Goal: Transaction & Acquisition: Purchase product/service

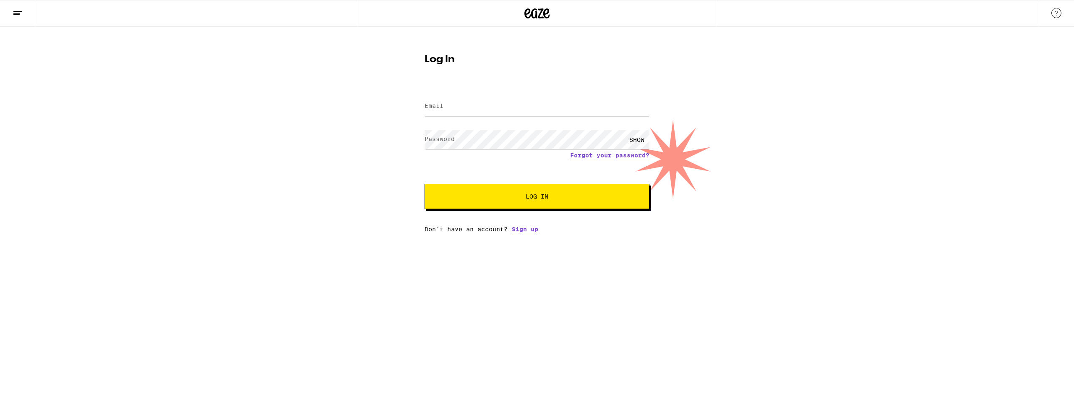
type input "[EMAIL_ADDRESS][DOMAIN_NAME]"
click at [532, 202] on button "Log In" at bounding box center [537, 196] width 225 height 25
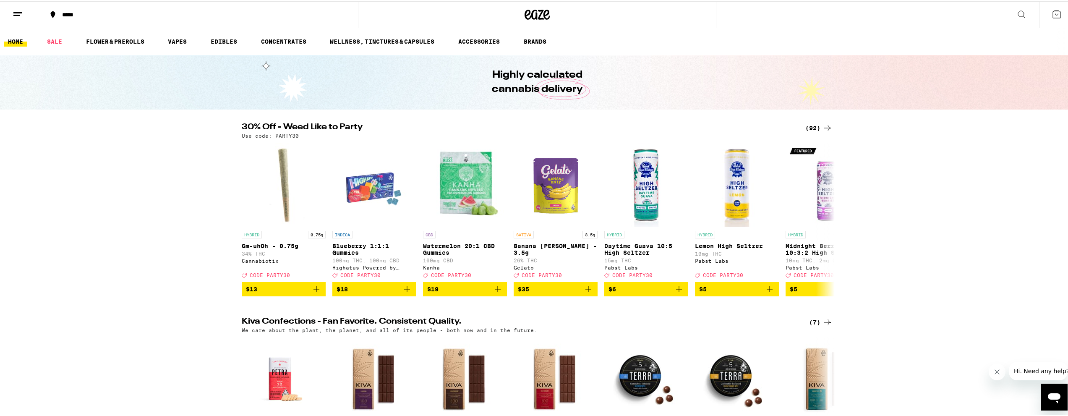
click at [817, 128] on div "(92)" at bounding box center [818, 127] width 27 height 10
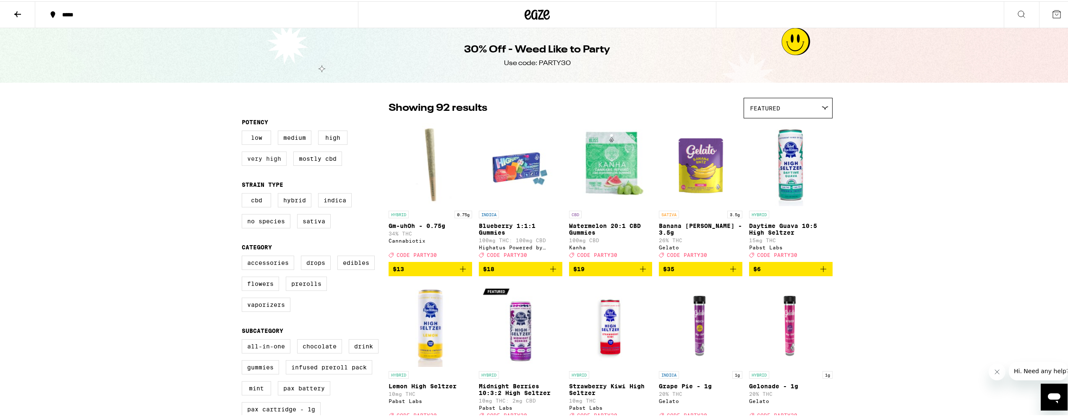
click at [262, 159] on label "Very High" at bounding box center [264, 157] width 45 height 14
click at [244, 131] on input "Very High" at bounding box center [243, 130] width 0 height 0
checkbox input "true"
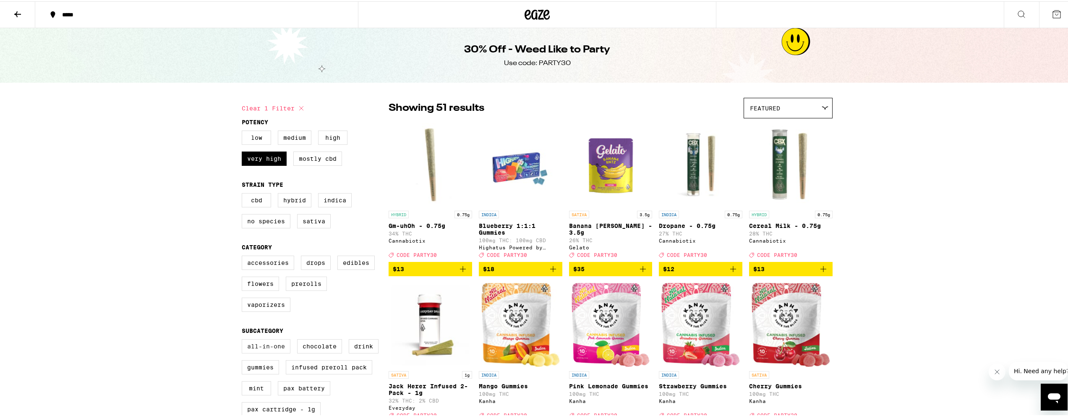
click at [257, 352] on label "All-In-One" at bounding box center [266, 345] width 49 height 14
click at [244, 339] on input "All-In-One" at bounding box center [243, 339] width 0 height 0
checkbox input "true"
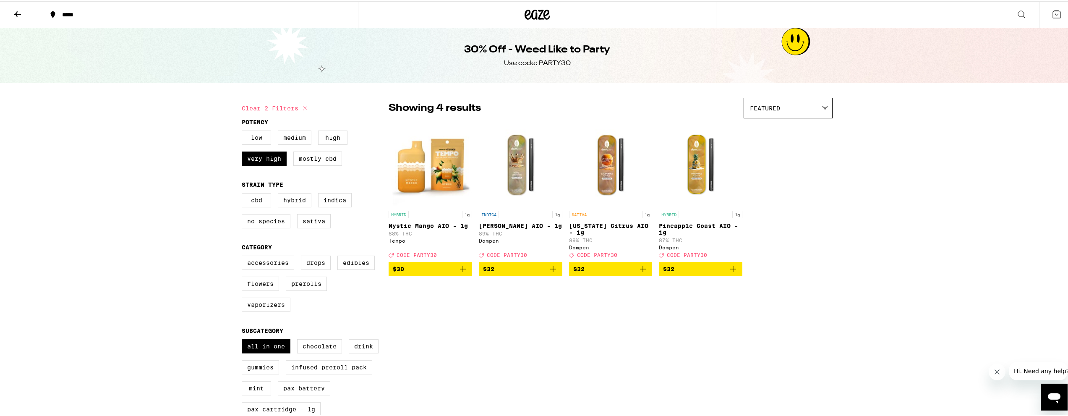
click at [462, 271] on icon "Add to bag" at bounding box center [463, 268] width 10 height 10
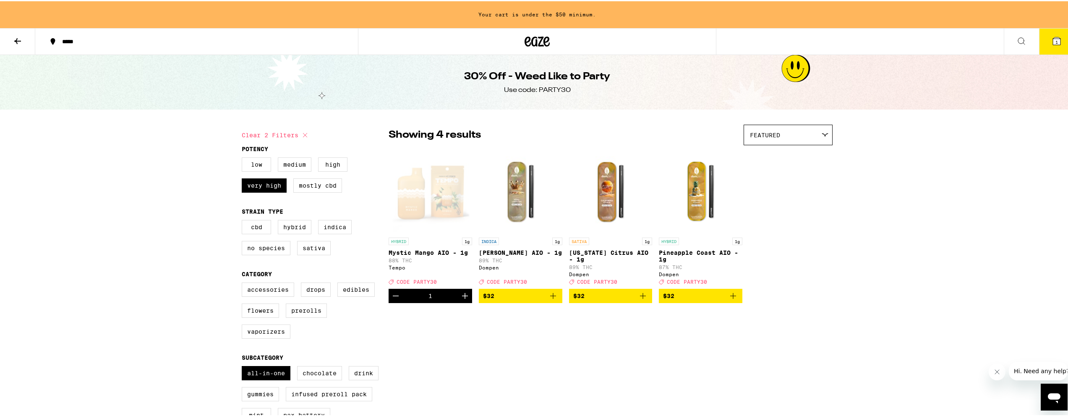
click at [551, 298] on icon "Add to bag" at bounding box center [553, 294] width 10 height 10
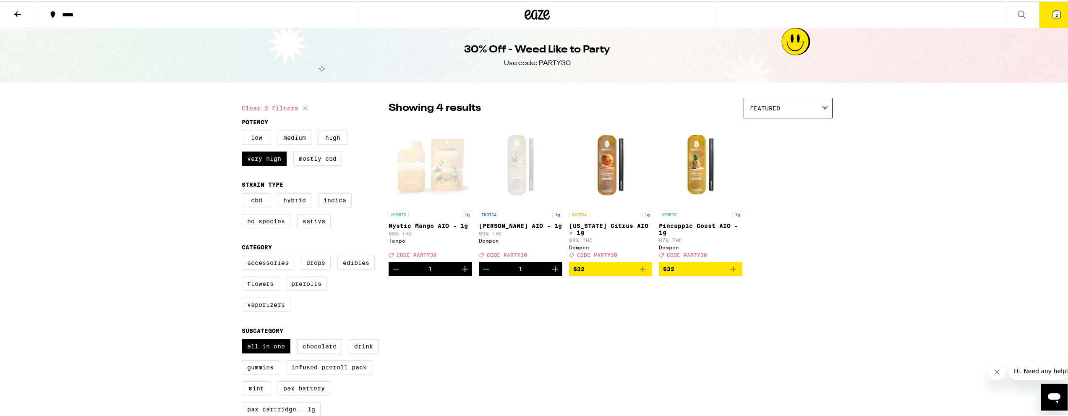
click at [731, 273] on icon "Add to bag" at bounding box center [733, 268] width 10 height 10
click at [262, 157] on label "Very High" at bounding box center [264, 157] width 45 height 14
click at [244, 131] on input "Very High" at bounding box center [243, 130] width 0 height 0
checkbox input "false"
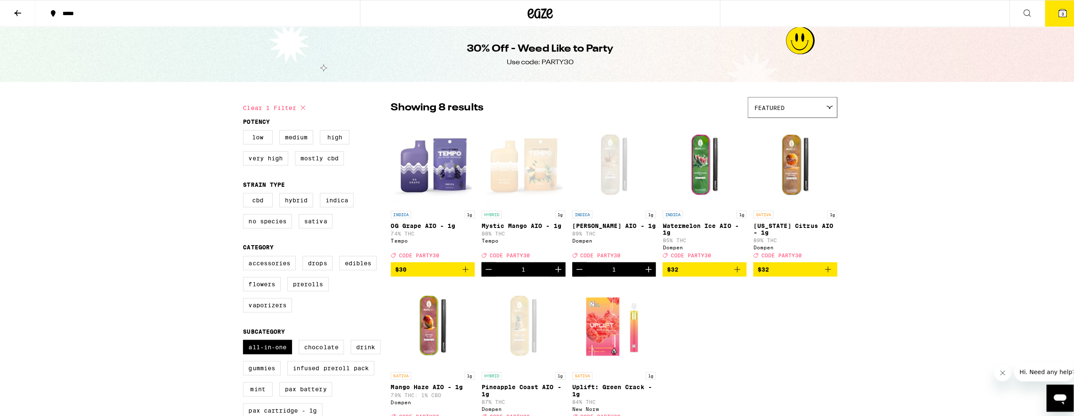
scroll to position [42, 0]
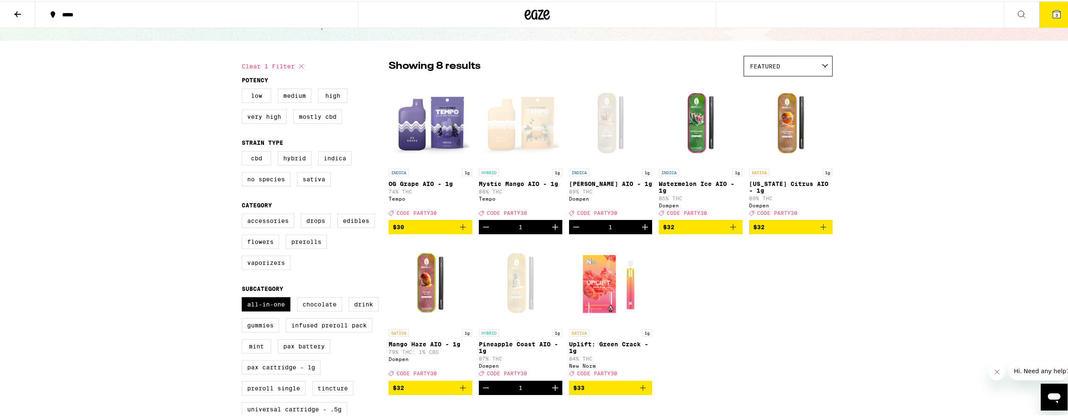
click at [813, 228] on span "$32" at bounding box center [790, 226] width 75 height 10
click at [1055, 12] on span "4" at bounding box center [1056, 13] width 3 height 5
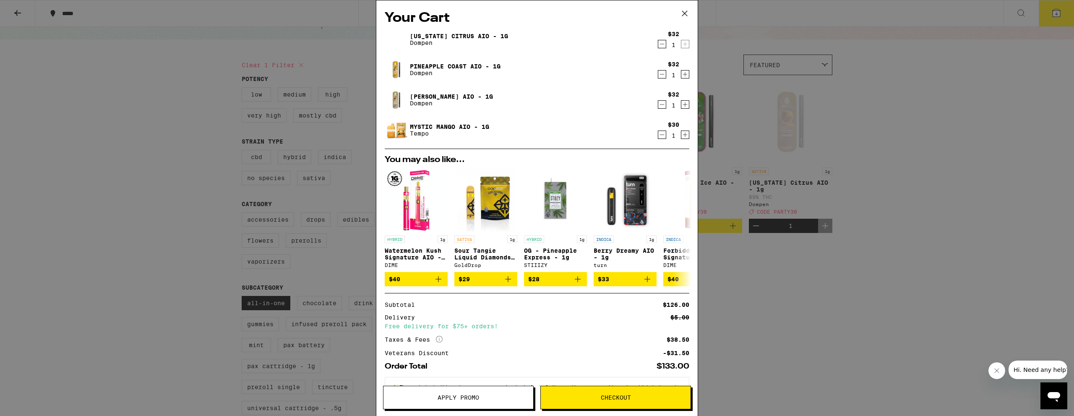
click at [439, 400] on span "Apply Promo" at bounding box center [459, 397] width 42 height 6
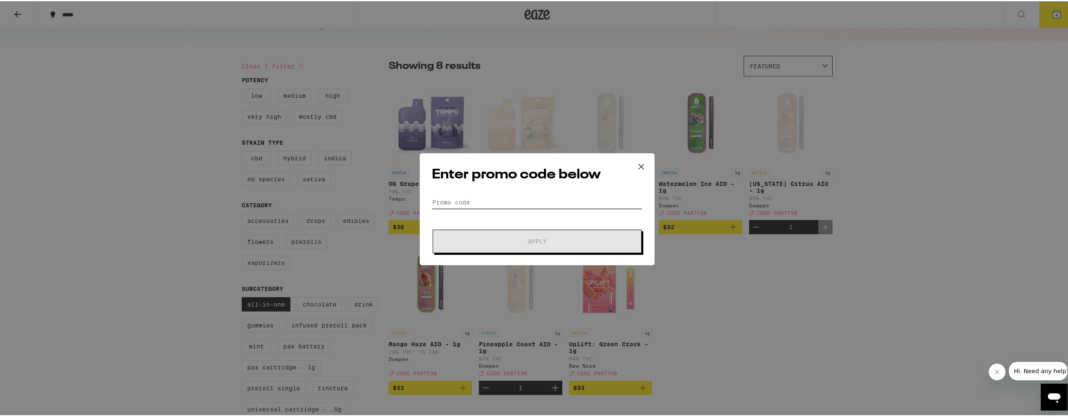
click at [511, 203] on input "Promo Code" at bounding box center [537, 201] width 211 height 13
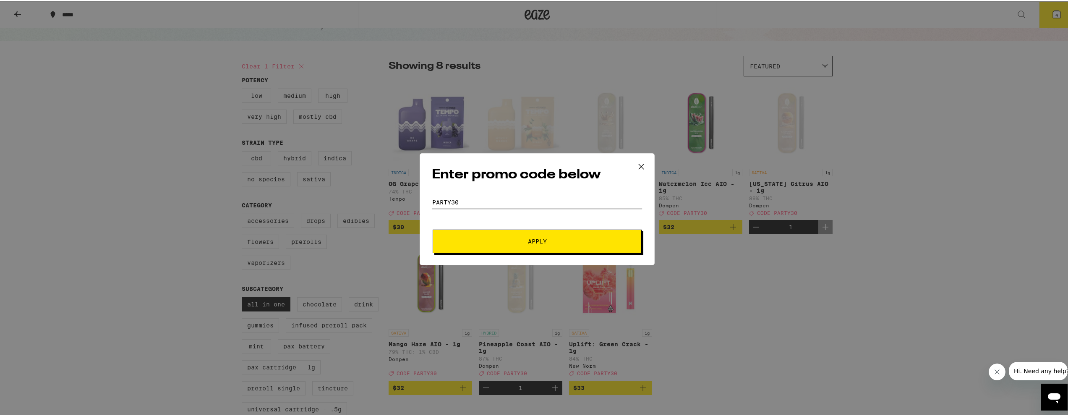
type input "party30"
click at [519, 238] on span "Apply" at bounding box center [536, 240] width 151 height 6
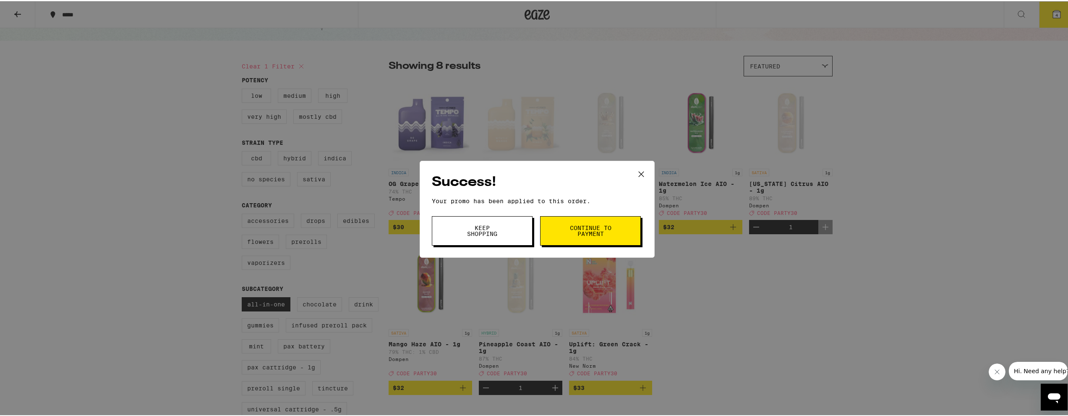
click at [635, 172] on icon at bounding box center [641, 173] width 13 height 13
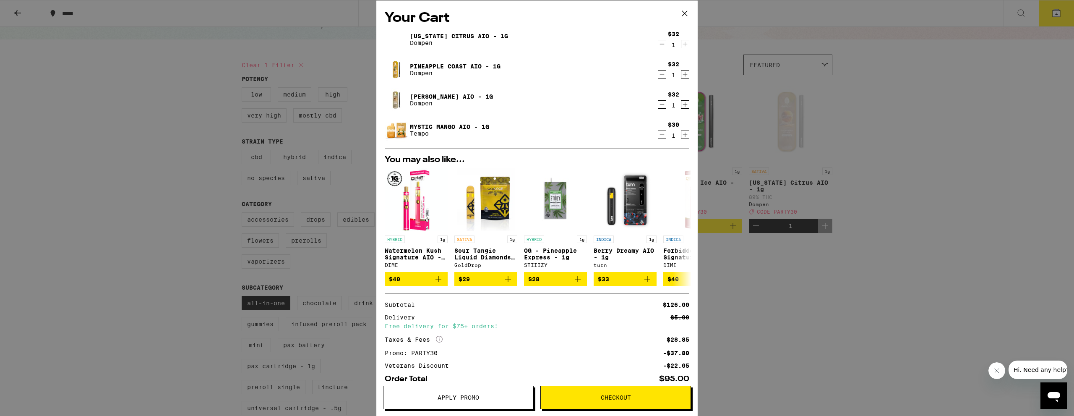
scroll to position [48, 0]
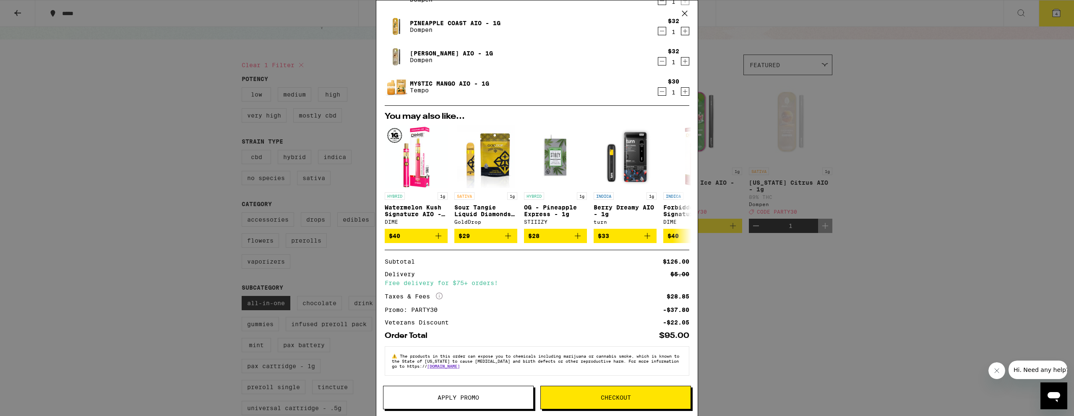
click at [589, 398] on span "Checkout" at bounding box center [616, 397] width 150 height 6
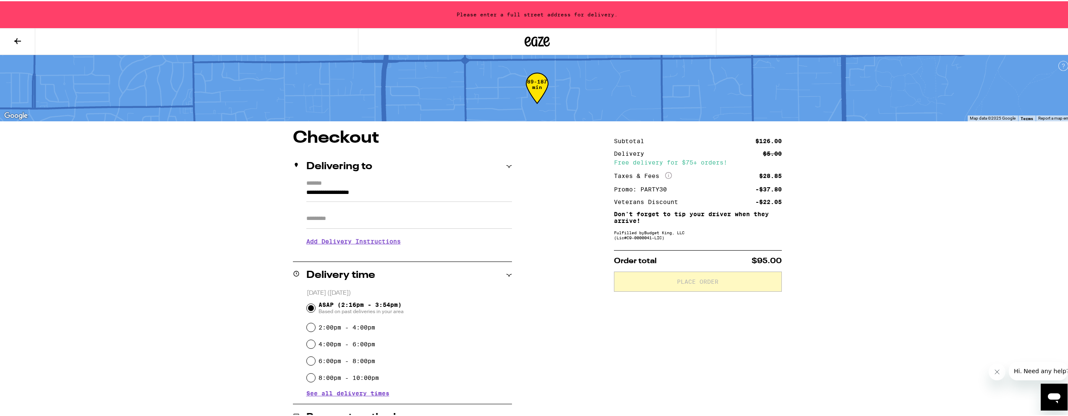
click at [550, 16] on div "Please enter a full street address for delivery." at bounding box center [537, 13] width 1074 height 27
click at [314, 191] on input "**********" at bounding box center [409, 193] width 206 height 14
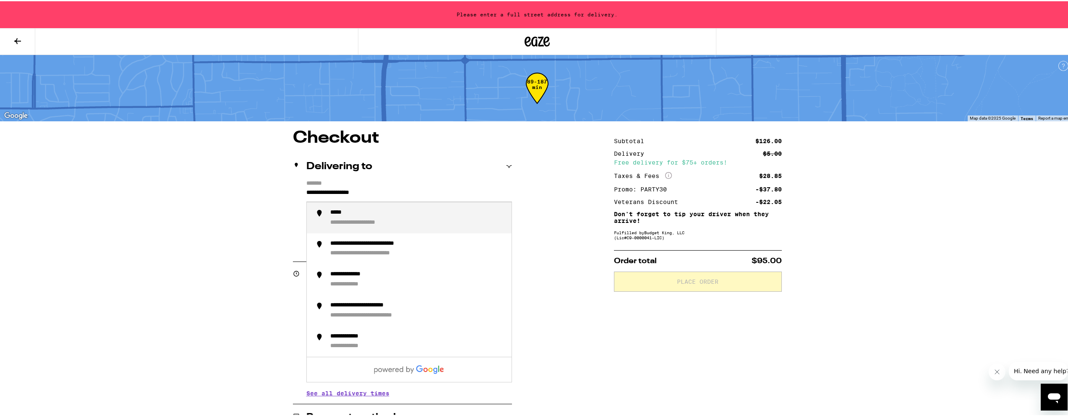
drag, startPoint x: 385, startPoint y: 192, endPoint x: 229, endPoint y: 192, distance: 156.5
click at [229, 192] on div "**********" at bounding box center [537, 324] width 1074 height 649
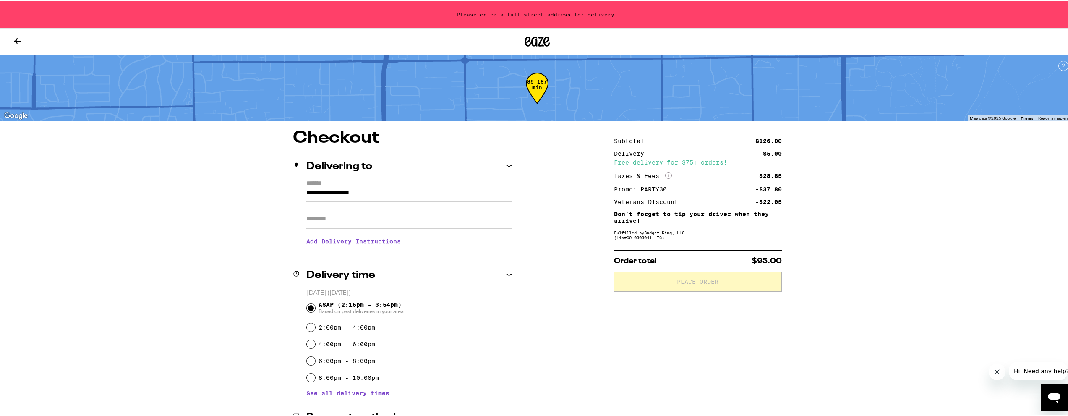
click at [8, 33] on button at bounding box center [17, 40] width 35 height 26
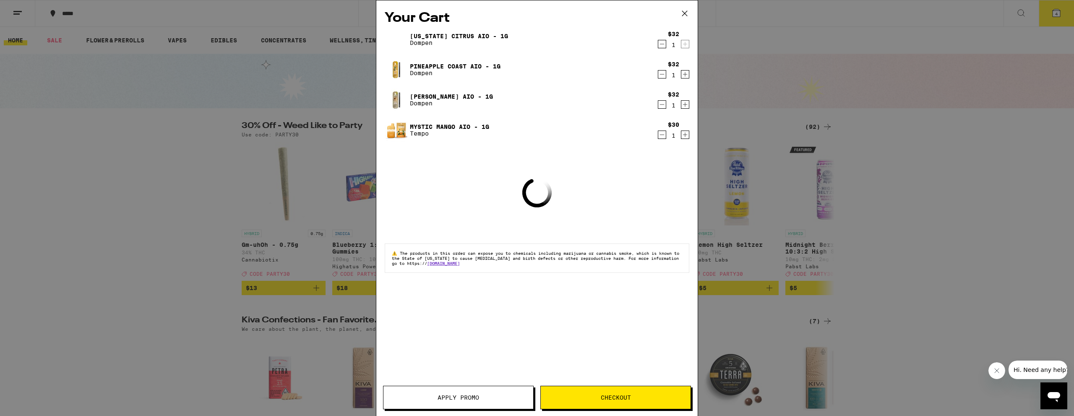
click at [888, 104] on div "Your Cart California Citrus AIO - 1g Dompen $32 1 Pineapple Coast AIO - 1g Domp…" at bounding box center [537, 208] width 1074 height 416
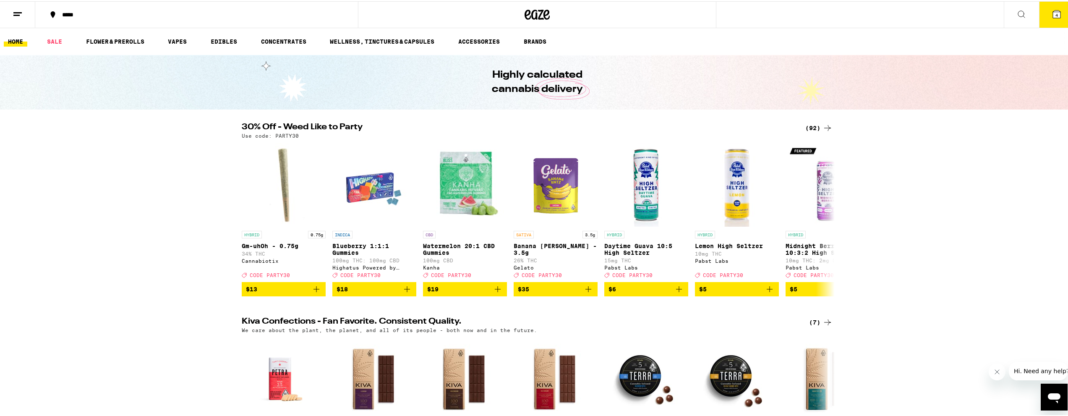
click at [17, 13] on icon at bounding box center [18, 13] width 10 height 10
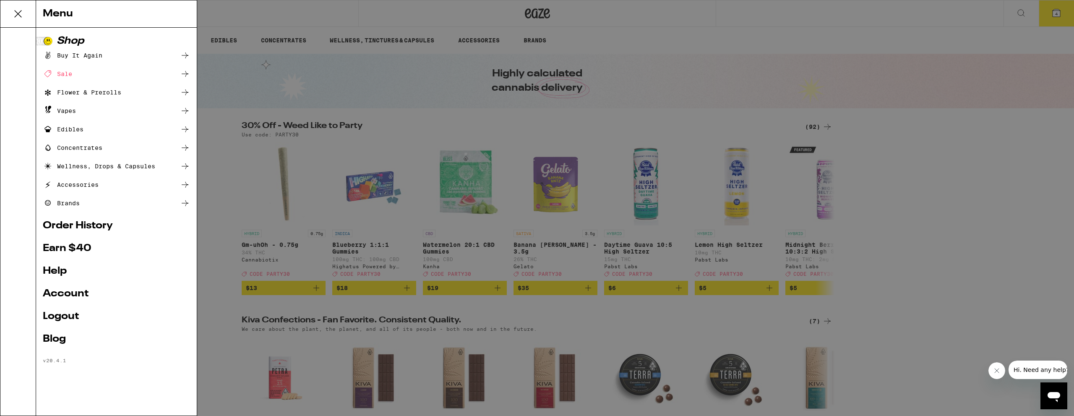
click at [80, 294] on link "Account" at bounding box center [116, 294] width 147 height 10
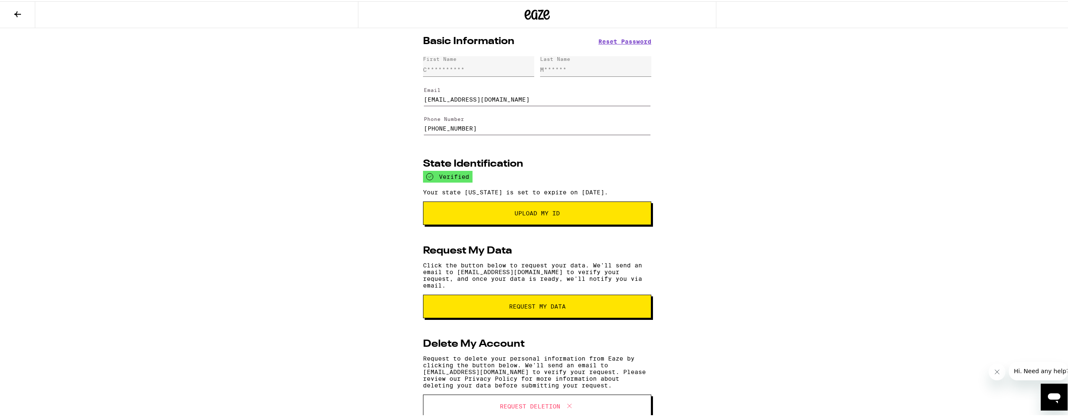
click at [13, 11] on icon at bounding box center [18, 13] width 10 height 10
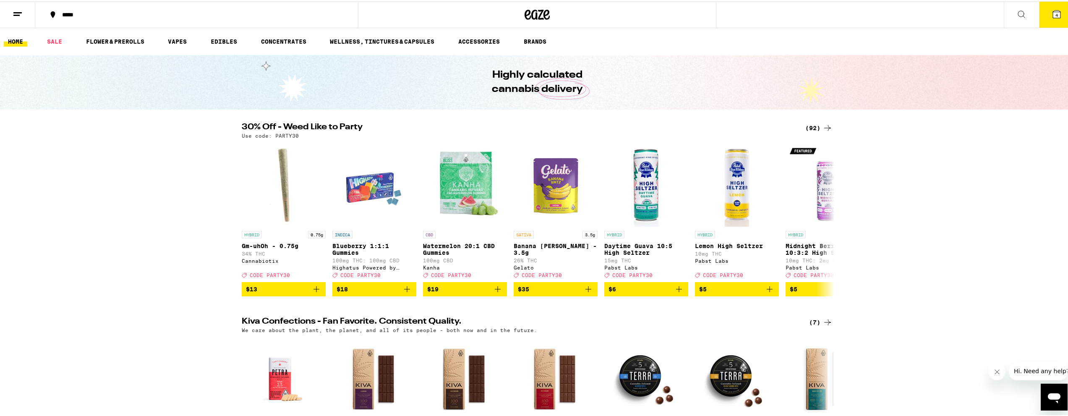
click at [52, 11] on icon at bounding box center [53, 13] width 5 height 7
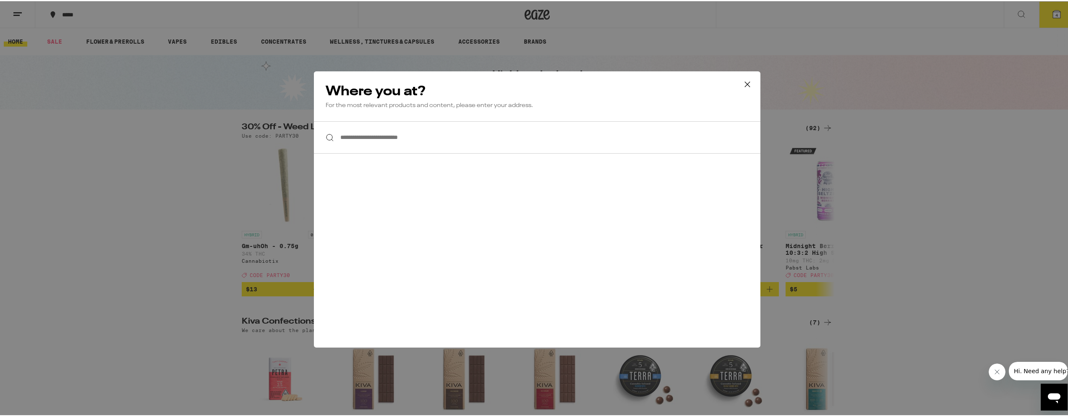
click at [395, 136] on input "**********" at bounding box center [537, 136] width 446 height 32
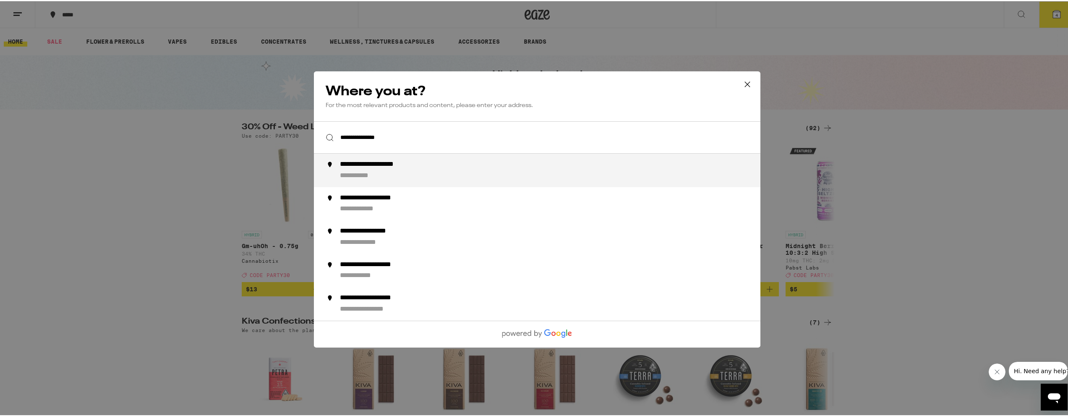
click at [374, 160] on li "**********" at bounding box center [537, 169] width 446 height 34
type input "**********"
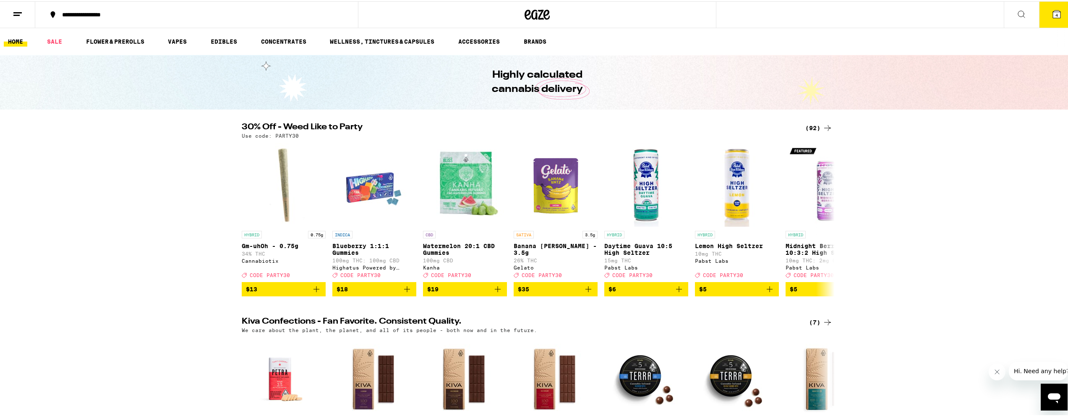
click at [1053, 10] on icon at bounding box center [1057, 13] width 8 height 8
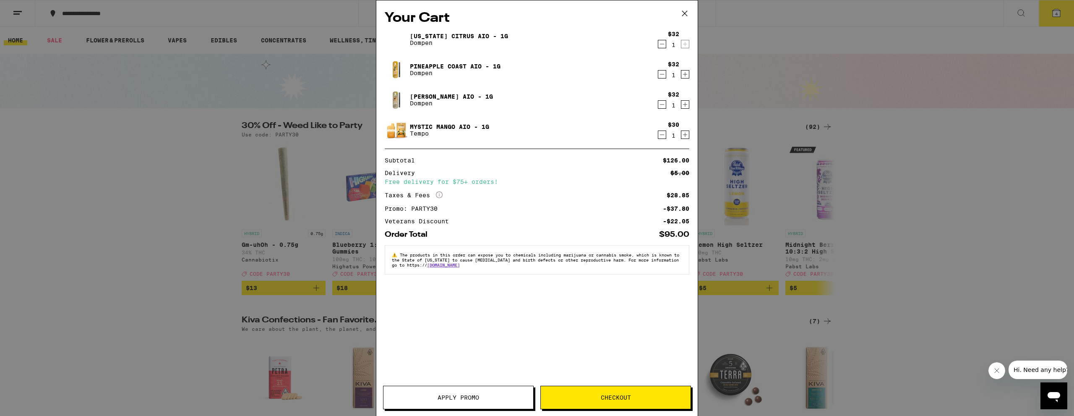
click at [620, 391] on button "Checkout" at bounding box center [615, 397] width 151 height 23
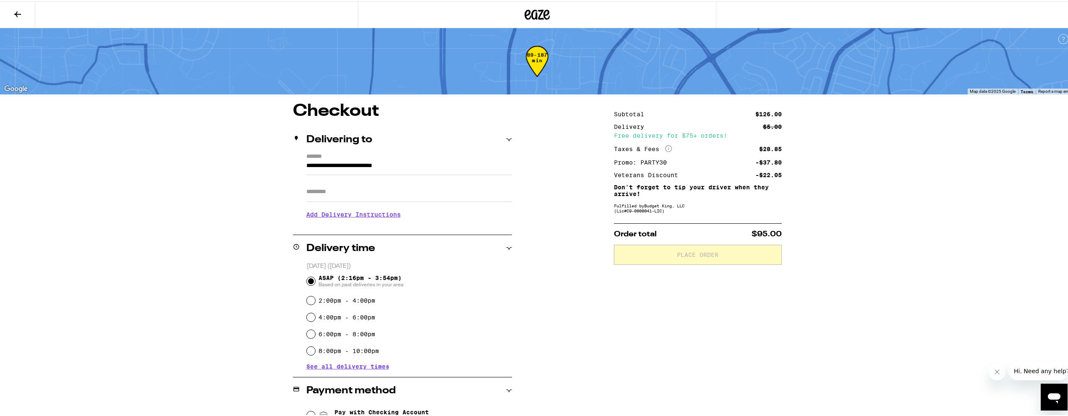
click at [16, 12] on icon at bounding box center [17, 13] width 7 height 6
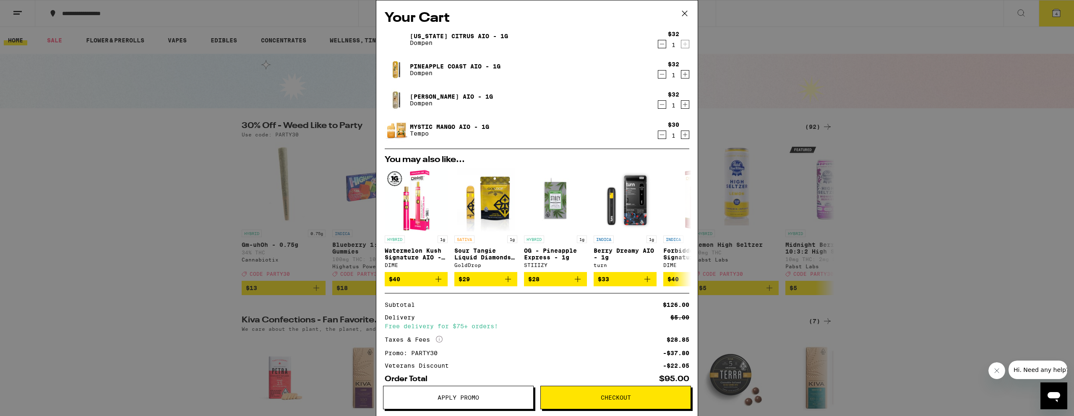
click at [194, 135] on div "Your Cart California Citrus AIO - 1g Dompen $32 1 Pineapple Coast AIO - 1g Domp…" at bounding box center [537, 208] width 1074 height 416
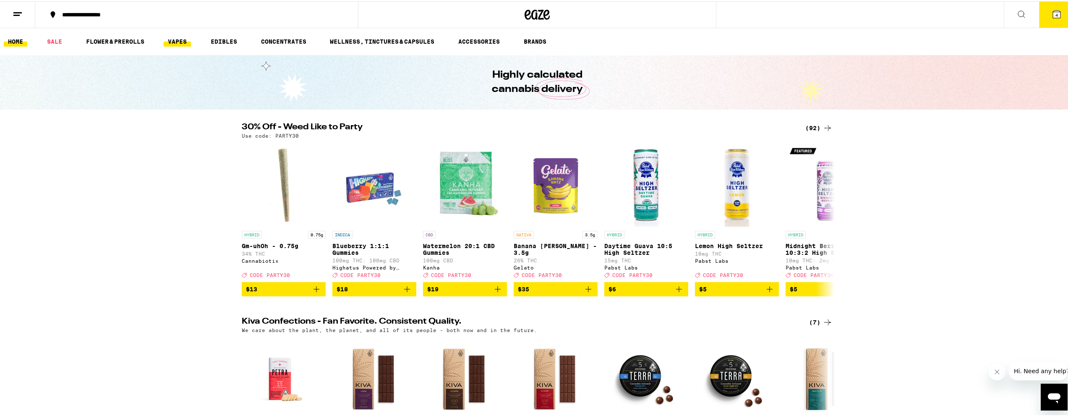
click at [187, 37] on link "VAPES" at bounding box center [177, 40] width 27 height 10
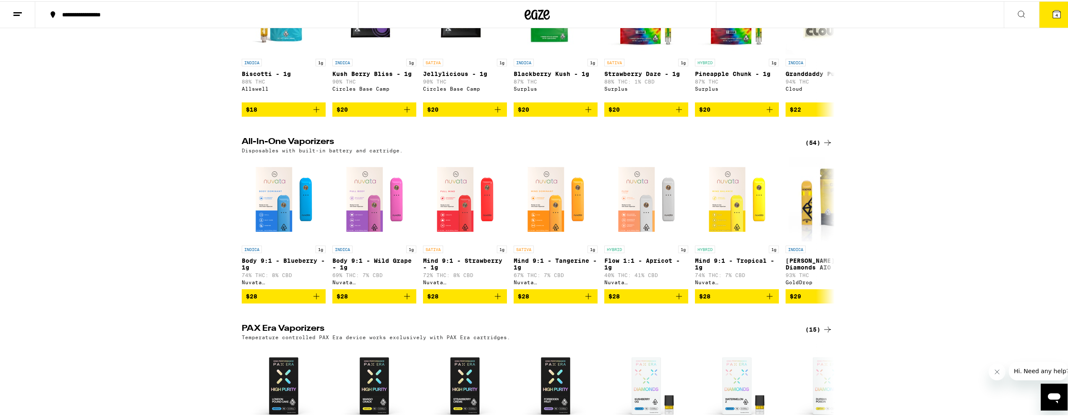
scroll to position [336, 0]
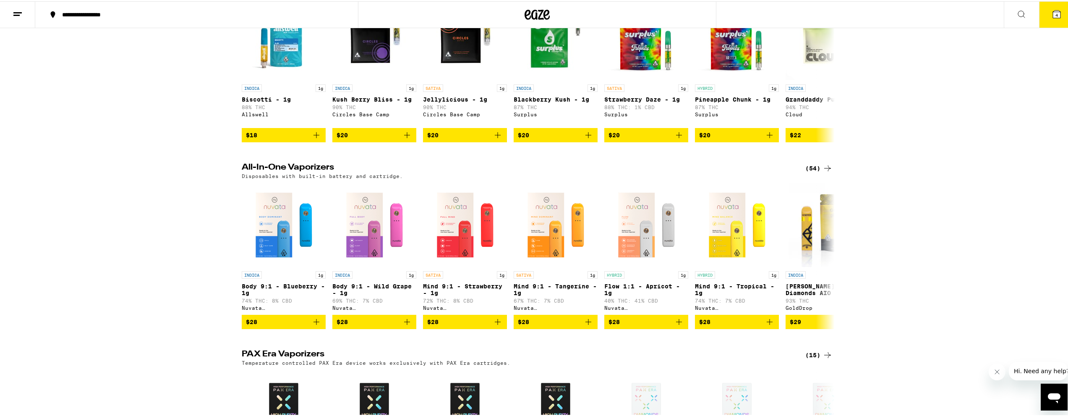
click at [818, 172] on div "(54)" at bounding box center [818, 167] width 27 height 10
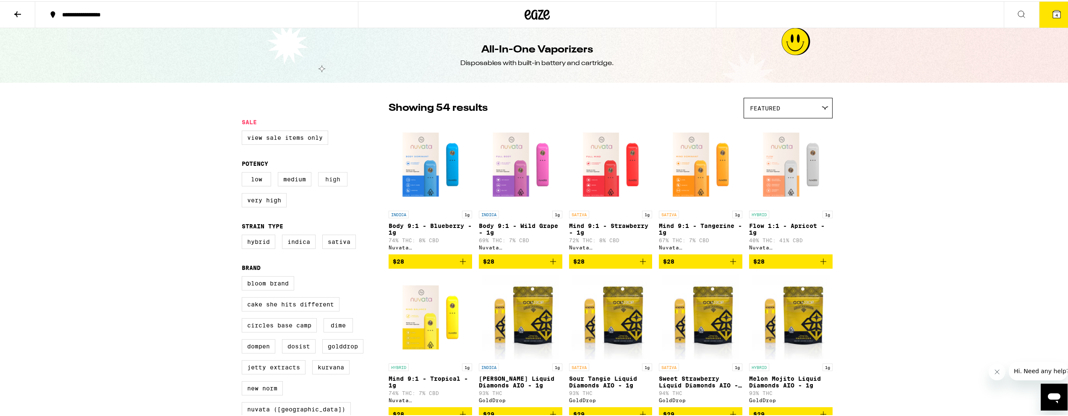
click at [332, 180] on label "High" at bounding box center [332, 178] width 29 height 14
click at [244, 172] on input "High" at bounding box center [243, 172] width 0 height 0
checkbox input "true"
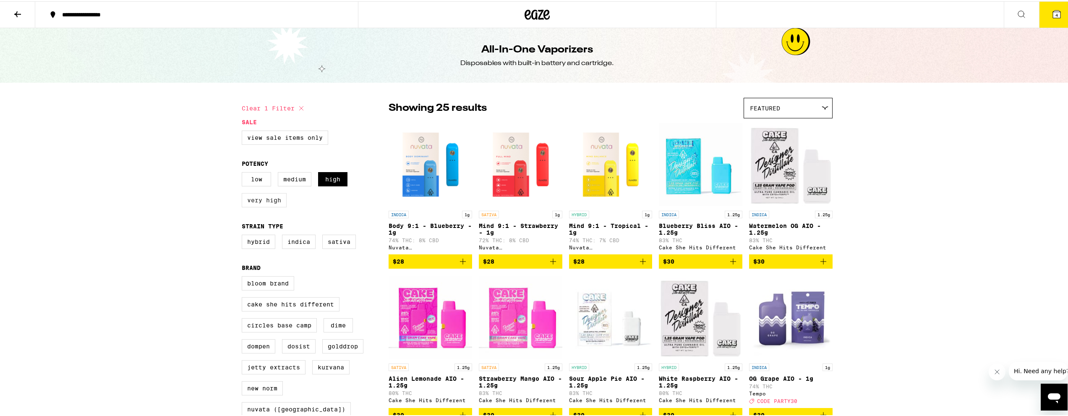
click at [267, 202] on label "Very High" at bounding box center [264, 199] width 45 height 14
click at [244, 172] on input "Very High" at bounding box center [243, 172] width 0 height 0
checkbox input "true"
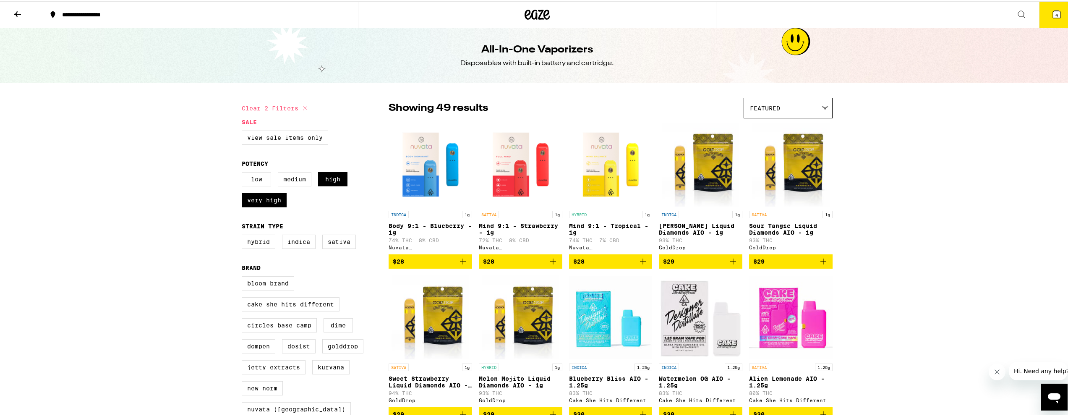
click at [821, 107] on icon at bounding box center [824, 107] width 7 height 4
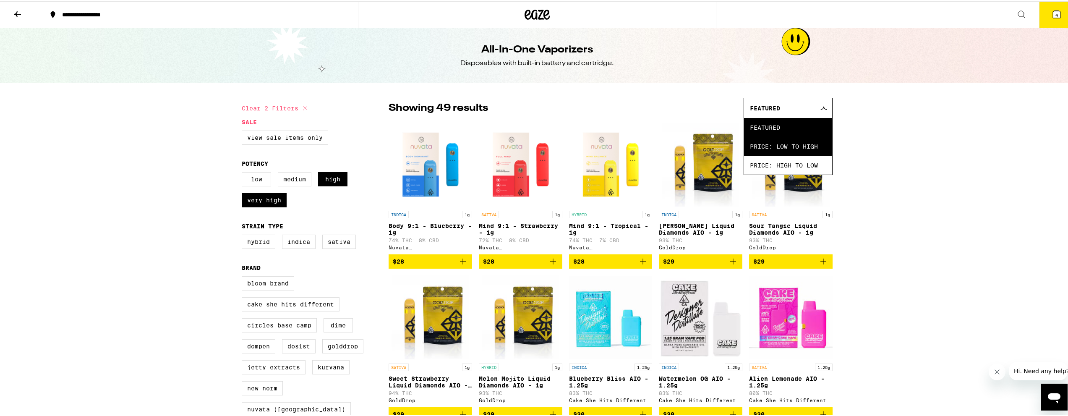
click at [810, 148] on span "Price: Low to High" at bounding box center [788, 145] width 76 height 19
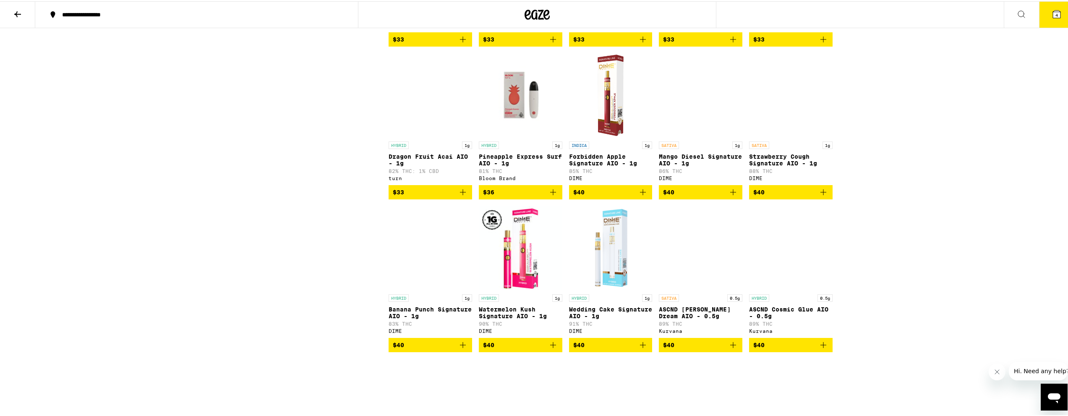
scroll to position [1278, 0]
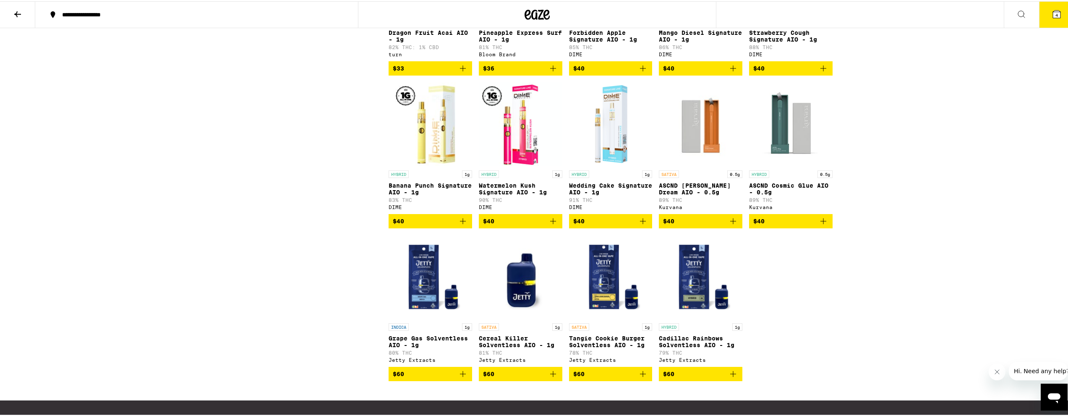
click at [638, 225] on icon "Add to bag" at bounding box center [643, 220] width 10 height 10
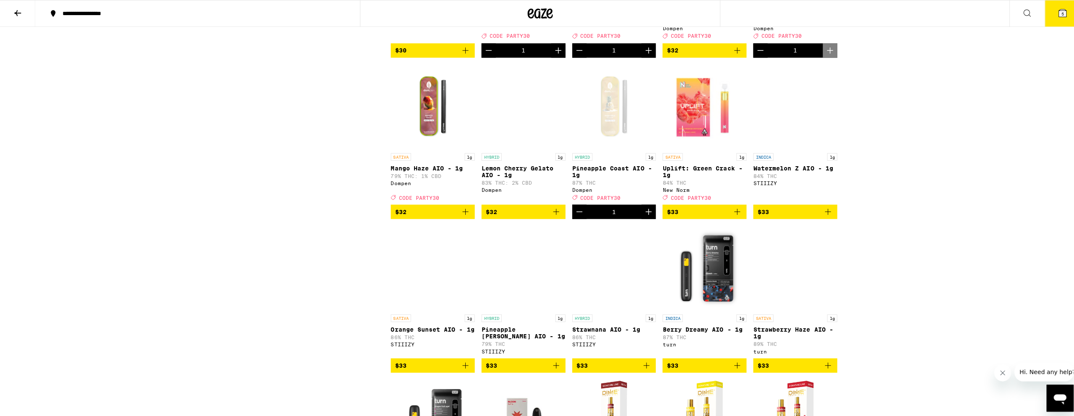
scroll to position [817, 0]
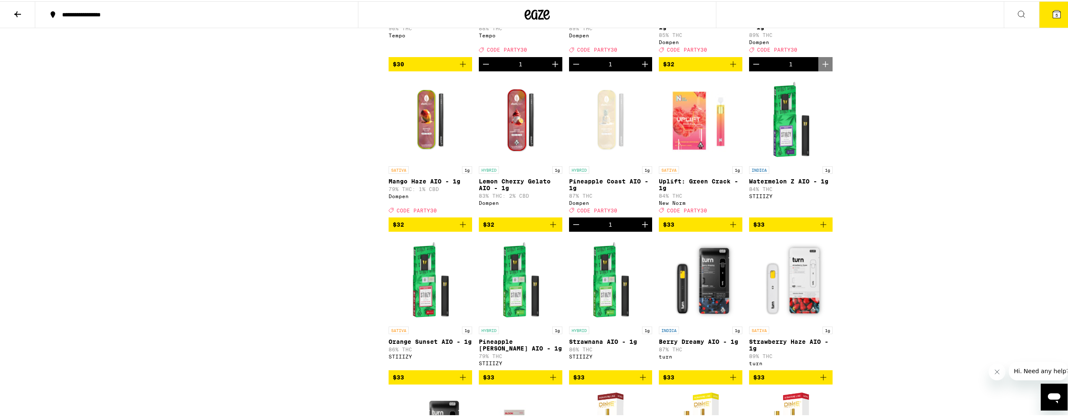
click at [1055, 12] on span "5" at bounding box center [1056, 13] width 3 height 5
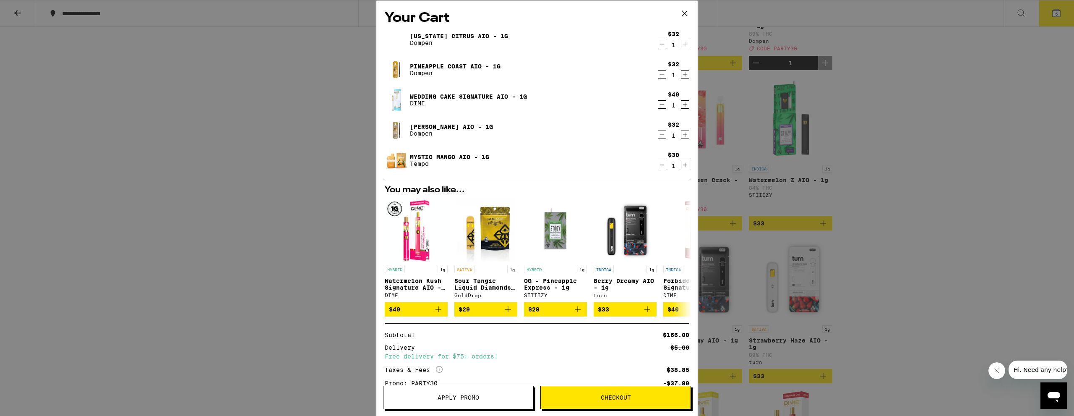
click at [469, 40] on p "Dompen" at bounding box center [459, 42] width 98 height 7
click at [424, 157] on link "Mystic Mango AIO - 1g" at bounding box center [449, 157] width 79 height 7
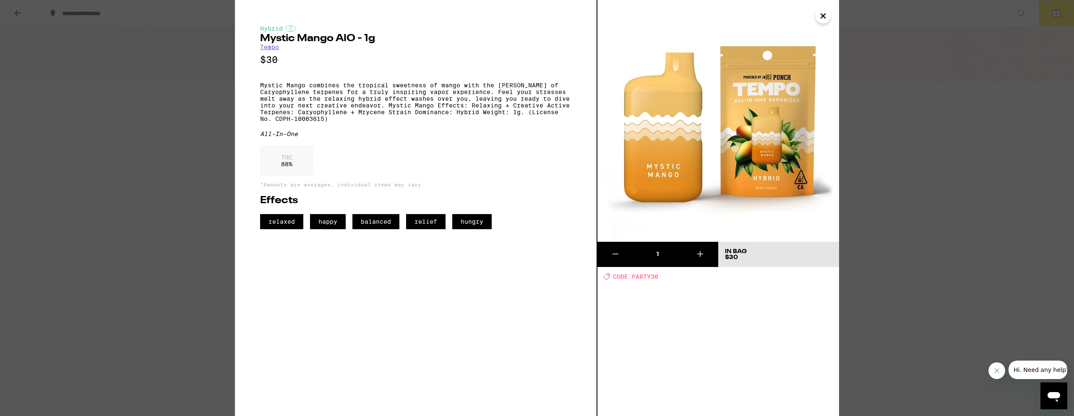
click at [826, 19] on icon "Close" at bounding box center [823, 16] width 10 height 13
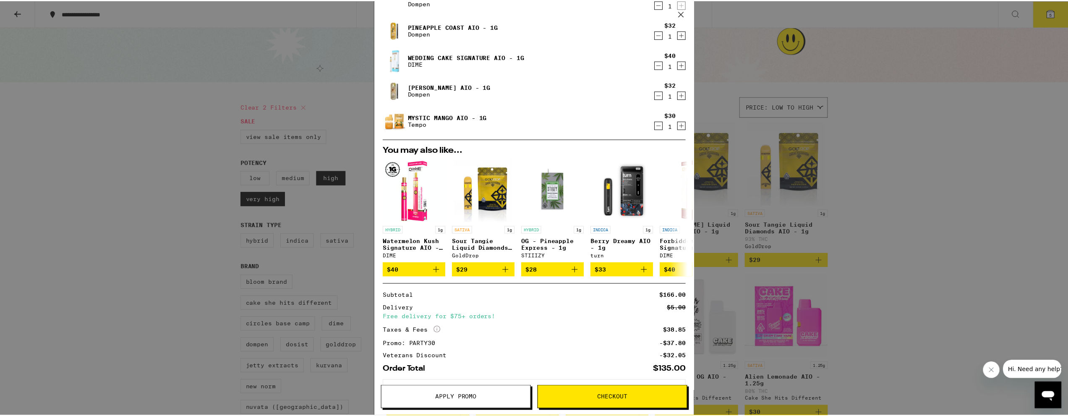
scroll to position [78, 0]
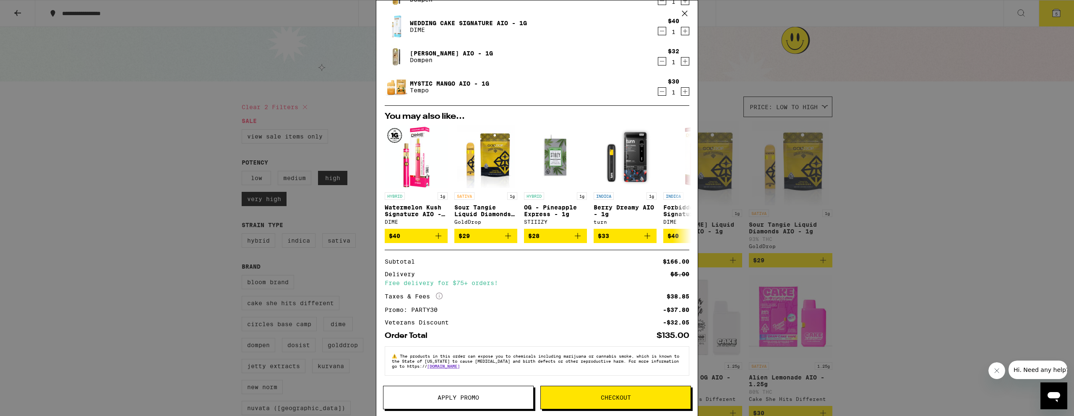
click at [175, 249] on div "Your Cart California Citrus AIO - 1g Dompen $32 1 Pineapple Coast AIO - 1g Domp…" at bounding box center [537, 208] width 1074 height 416
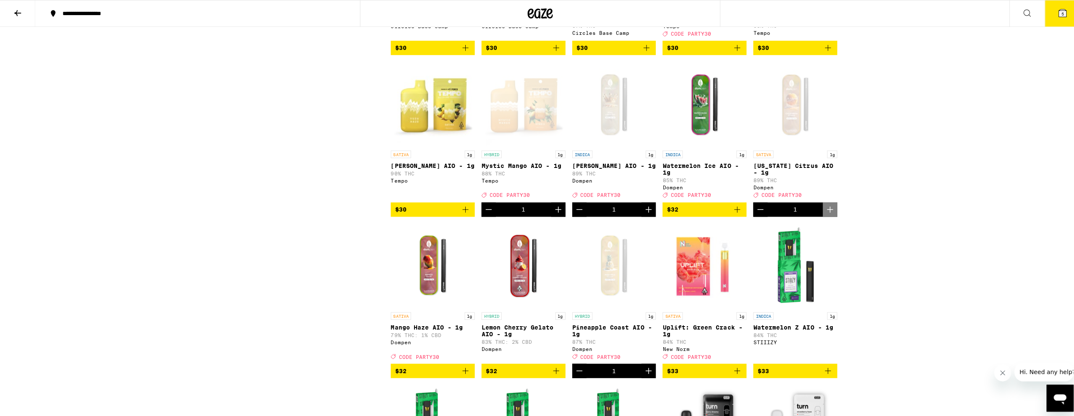
scroll to position [671, 0]
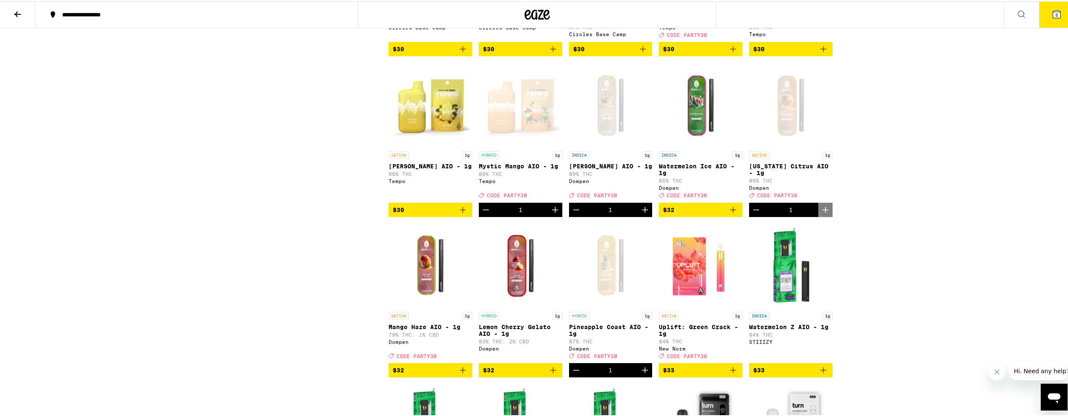
click at [458, 214] on icon "Add to bag" at bounding box center [463, 208] width 10 height 10
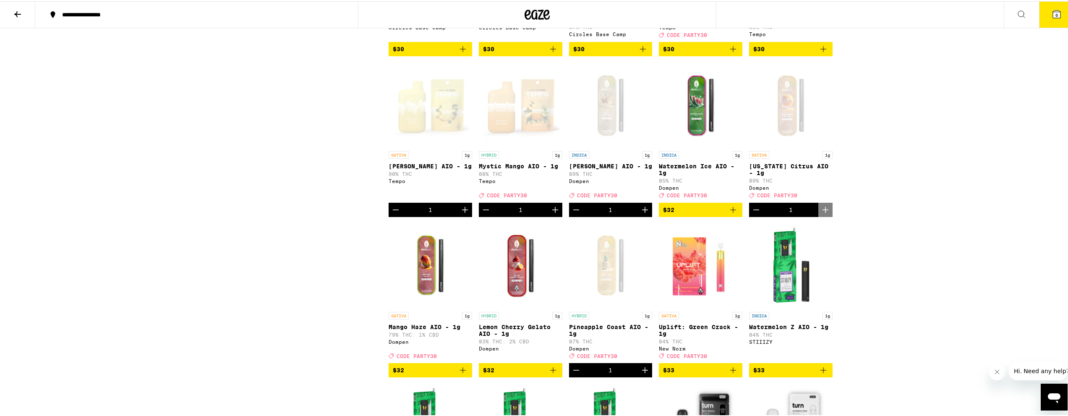
click at [407, 175] on p "90% THC" at bounding box center [429, 172] width 83 height 5
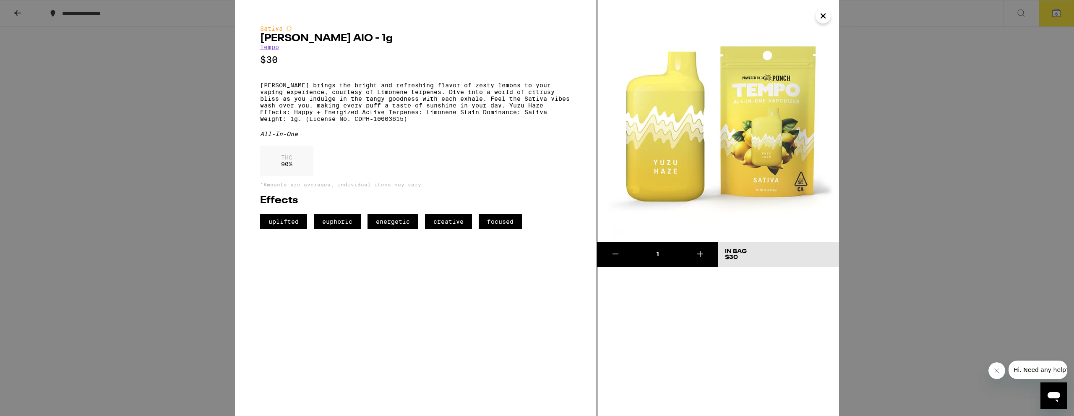
click at [828, 16] on button "Close" at bounding box center [823, 15] width 15 height 15
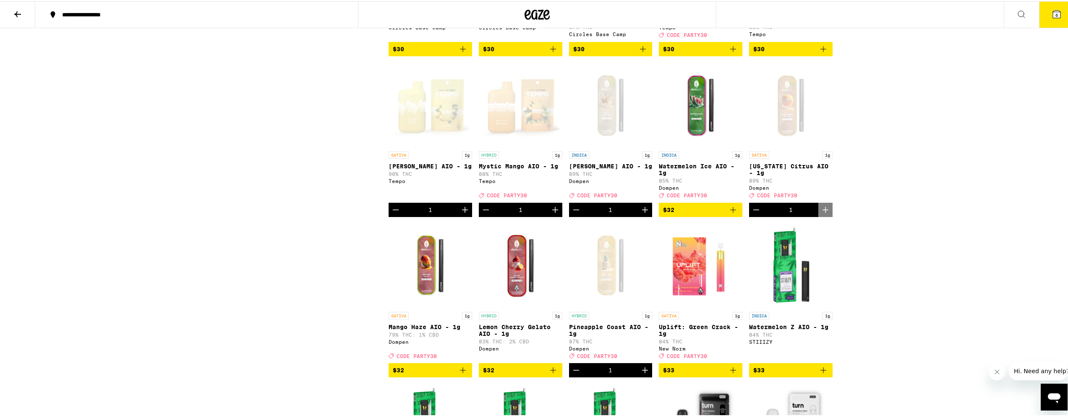
click at [753, 208] on icon "Decrement" at bounding box center [756, 208] width 6 height 0
click at [1055, 16] on span "5" at bounding box center [1056, 13] width 3 height 5
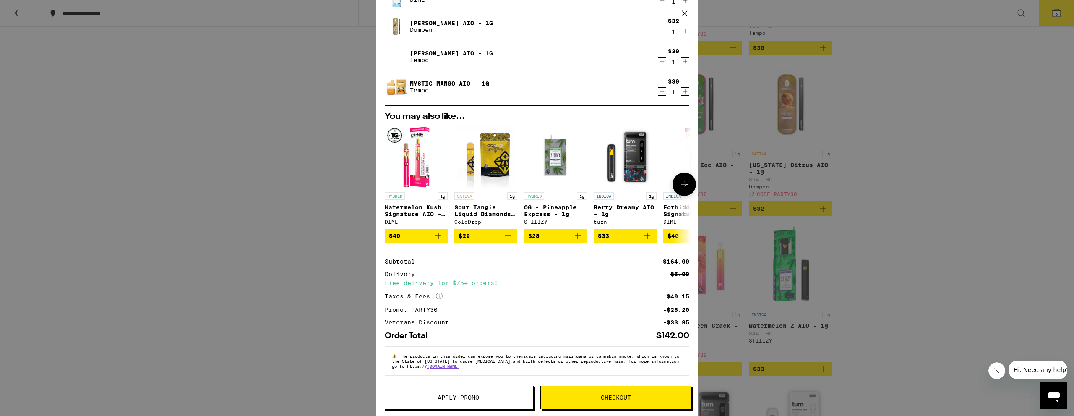
scroll to position [78, 0]
click at [912, 238] on div "Your Cart Pineapple Coast AIO - 1g Dompen $32 1 Wedding Cake Signature AIO - 1g…" at bounding box center [537, 208] width 1074 height 416
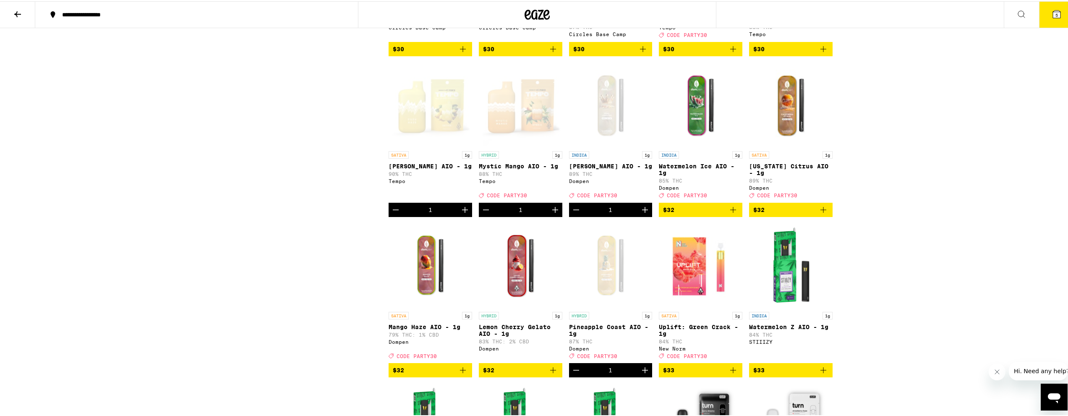
click at [819, 214] on icon "Add to bag" at bounding box center [823, 208] width 10 height 10
click at [393, 214] on icon "Decrement" at bounding box center [396, 208] width 10 height 10
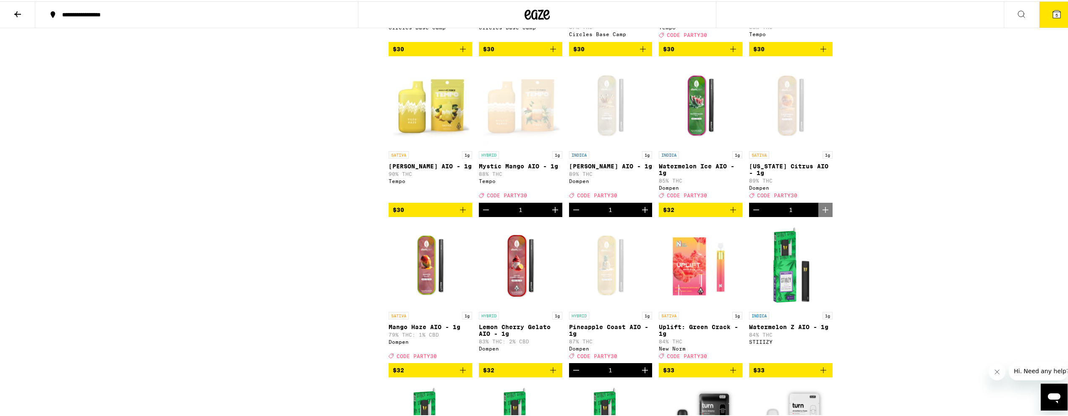
click at [1053, 9] on icon at bounding box center [1056, 13] width 10 height 10
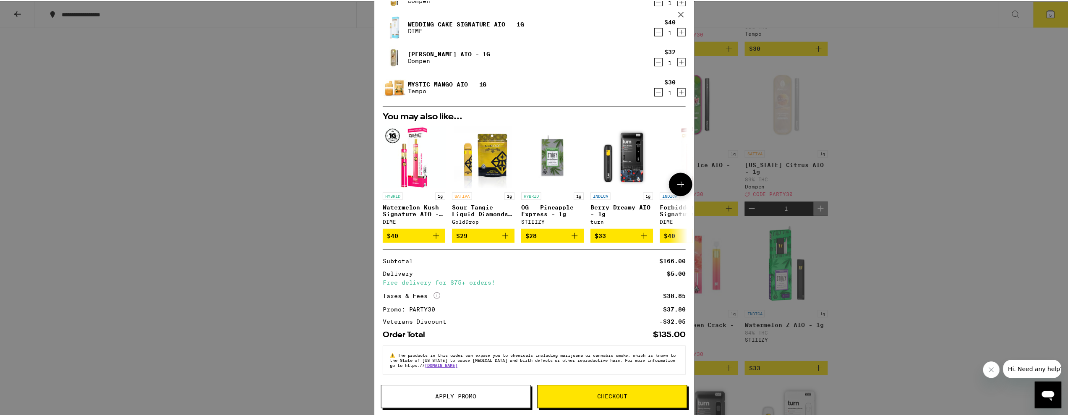
scroll to position [78, 0]
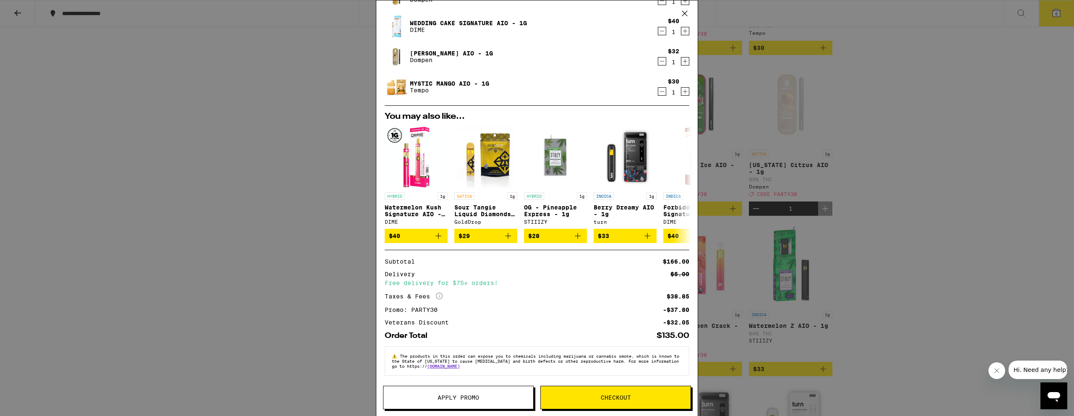
click at [924, 160] on div "Your Cart California Citrus AIO - 1g Dompen $32 1 Pineapple Coast AIO - 1g Domp…" at bounding box center [537, 208] width 1074 height 416
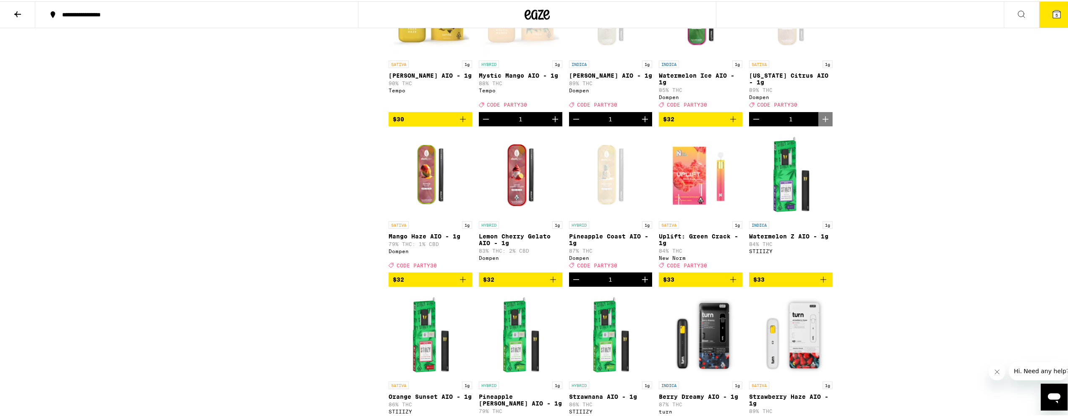
scroll to position [713, 0]
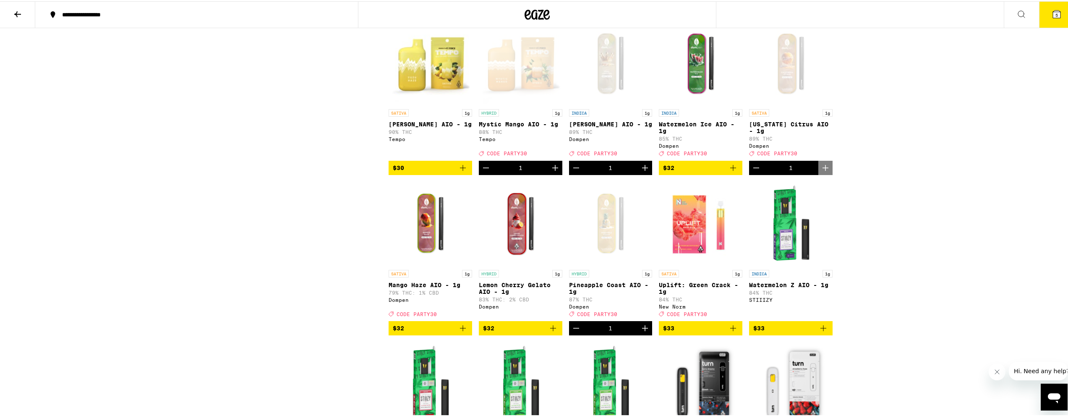
click at [729, 172] on icon "Add to bag" at bounding box center [733, 167] width 10 height 10
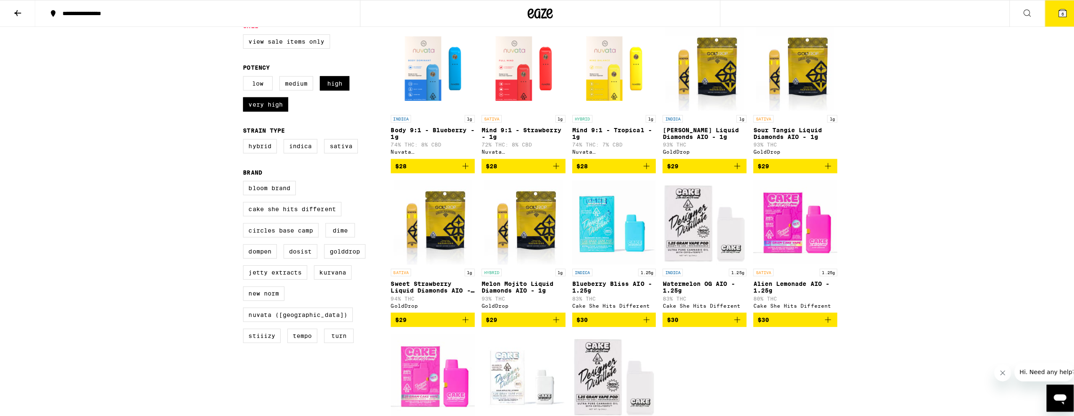
scroll to position [84, 0]
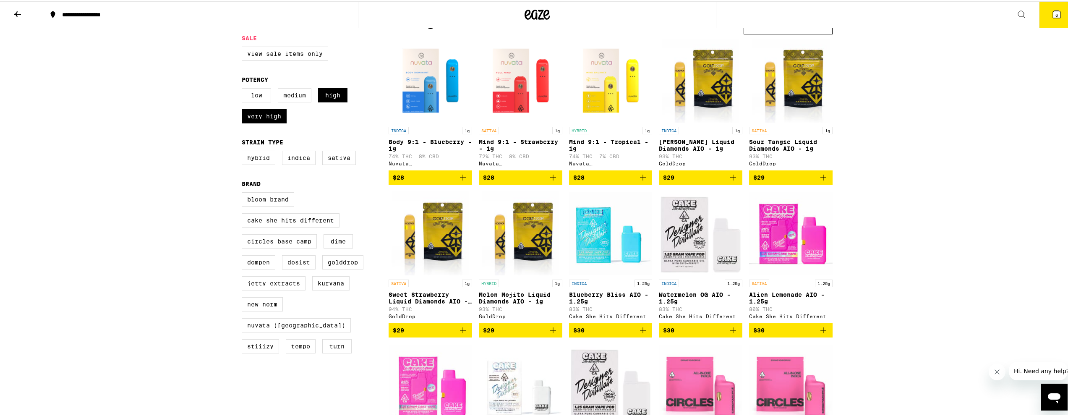
click at [728, 181] on icon "Add to bag" at bounding box center [733, 176] width 10 height 10
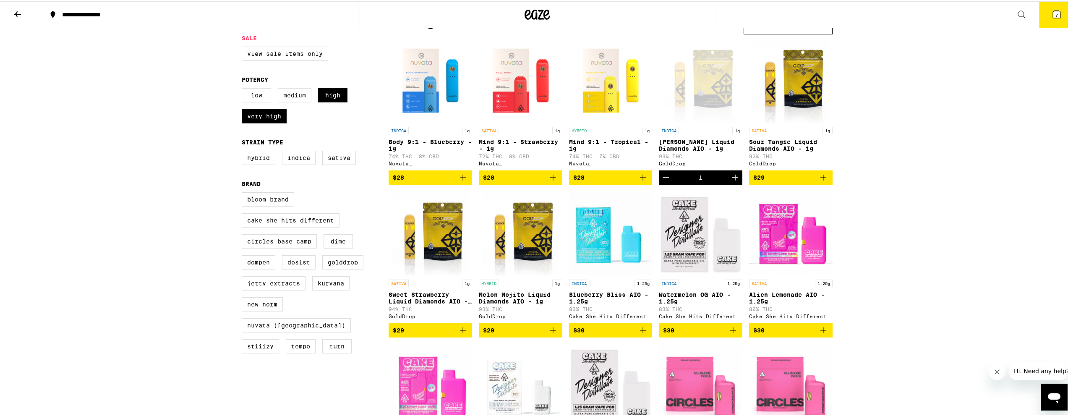
click at [1055, 14] on icon at bounding box center [1056, 13] width 10 height 10
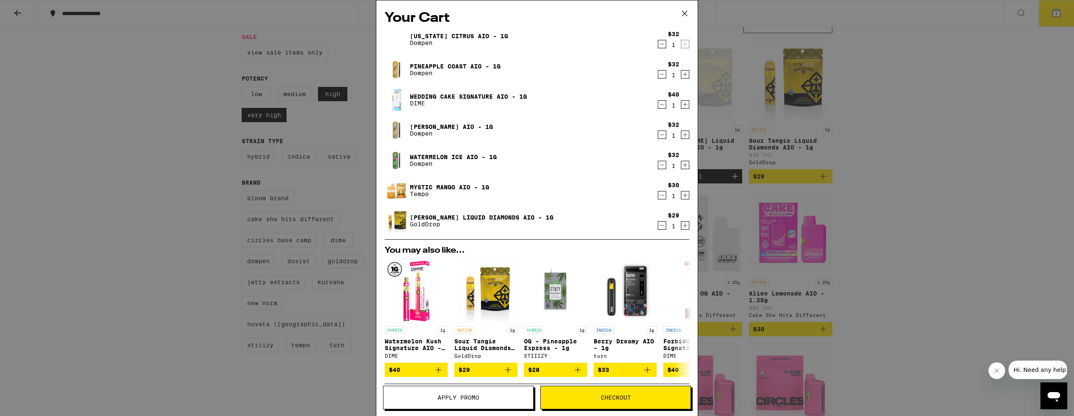
click at [602, 401] on button "Checkout" at bounding box center [615, 397] width 151 height 23
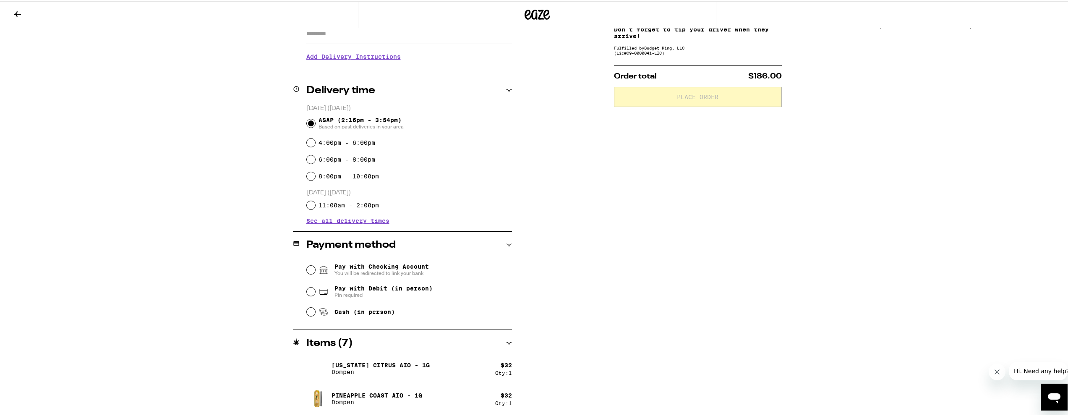
scroll to position [168, 0]
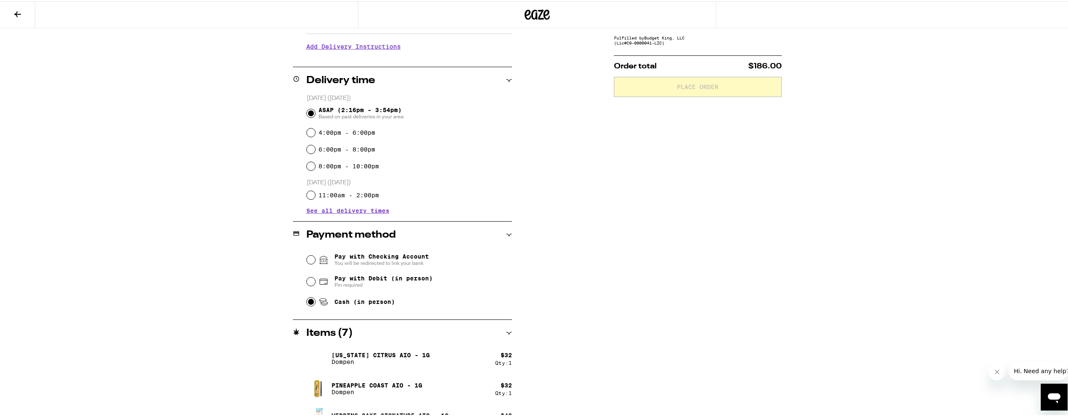
click at [307, 301] on input "Cash (in person)" at bounding box center [311, 300] width 8 height 8
radio input "true"
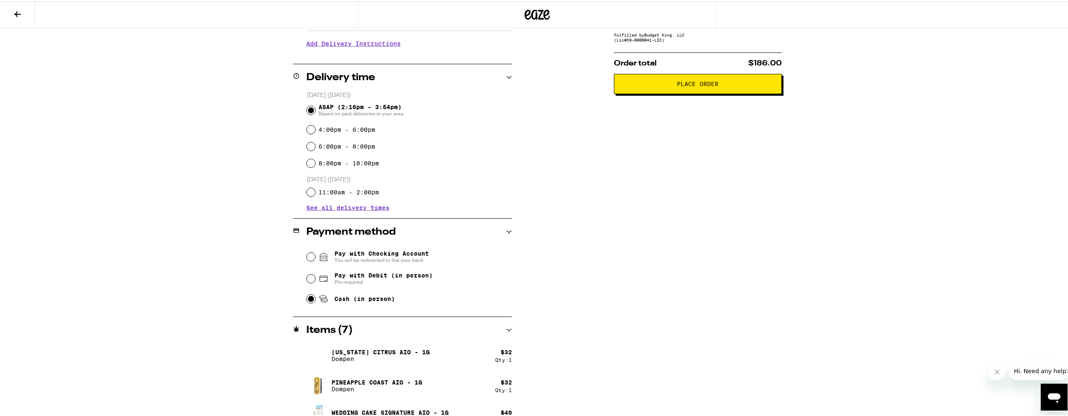
scroll to position [16, 0]
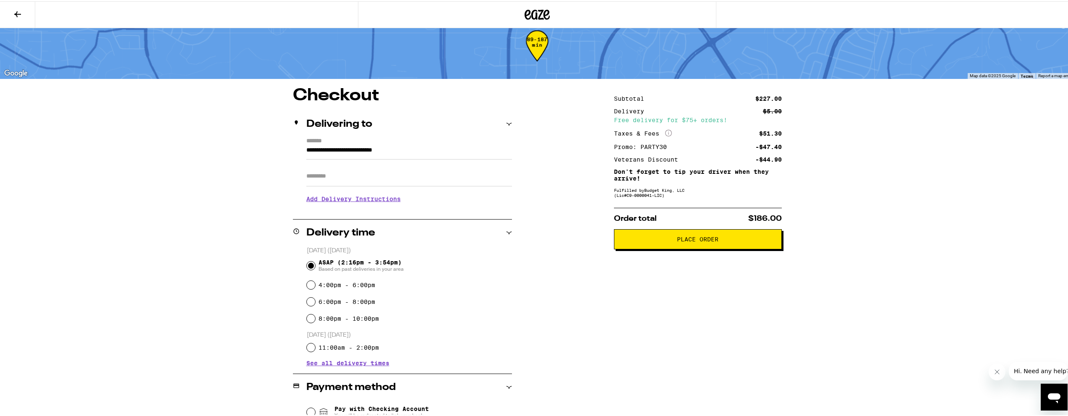
click at [718, 239] on span "Place Order" at bounding box center [698, 238] width 154 height 6
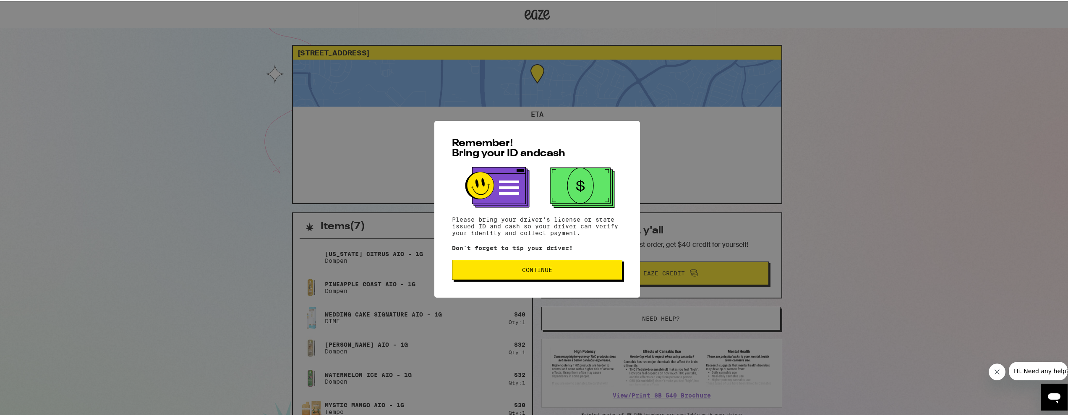
click at [538, 268] on span "Continue" at bounding box center [537, 269] width 30 height 6
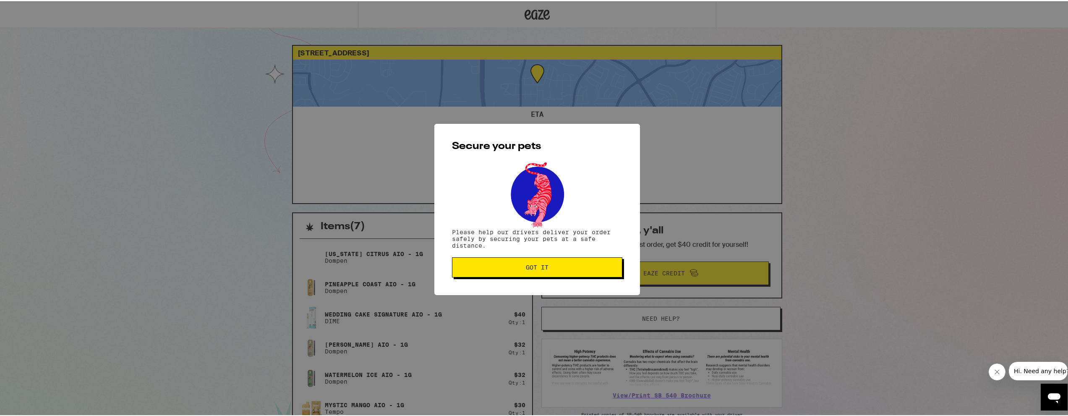
click at [538, 268] on span "Got it" at bounding box center [537, 266] width 23 height 6
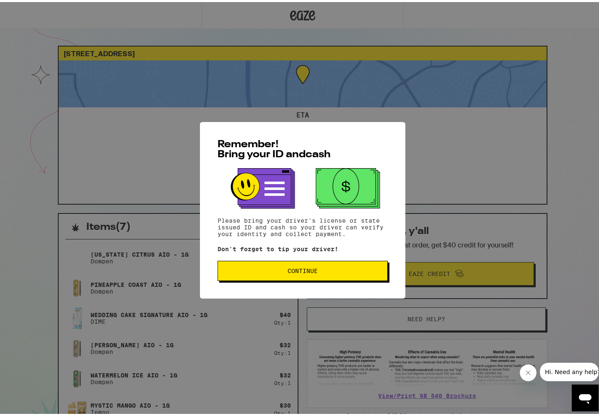
click at [272, 274] on button "Continue" at bounding box center [303, 269] width 170 height 20
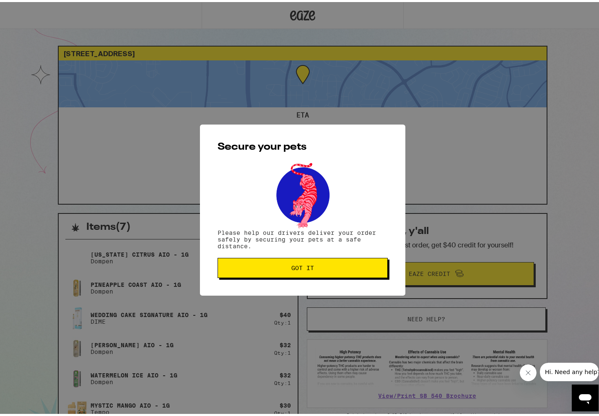
click at [275, 272] on button "Got it" at bounding box center [303, 266] width 170 height 20
